Goal: Task Accomplishment & Management: Manage account settings

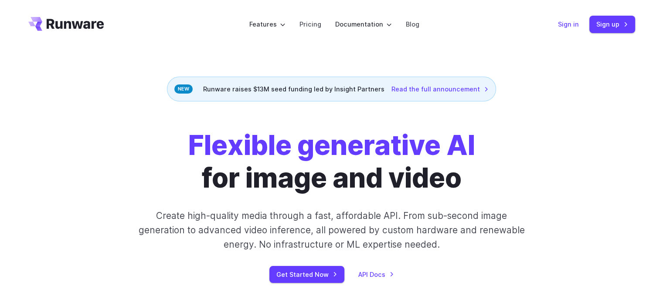
click at [571, 22] on link "Sign in" at bounding box center [568, 24] width 21 height 10
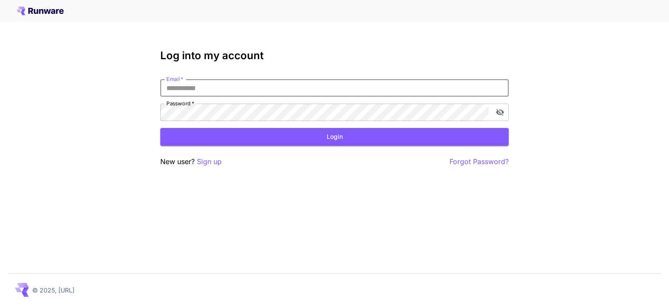
click at [196, 87] on input "Email   *" at bounding box center [334, 87] width 349 height 17
click at [203, 86] on input "Email   *" at bounding box center [334, 87] width 349 height 17
click at [217, 90] on input "Email   *" at bounding box center [334, 87] width 349 height 17
click at [237, 87] on input "Email   *" at bounding box center [334, 87] width 349 height 17
